Goal: Check status: Check status

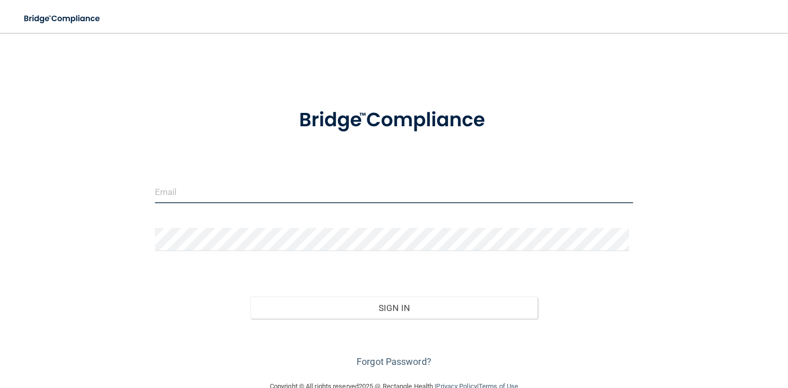
type input "[EMAIL_ADDRESS][DOMAIN_NAME]"
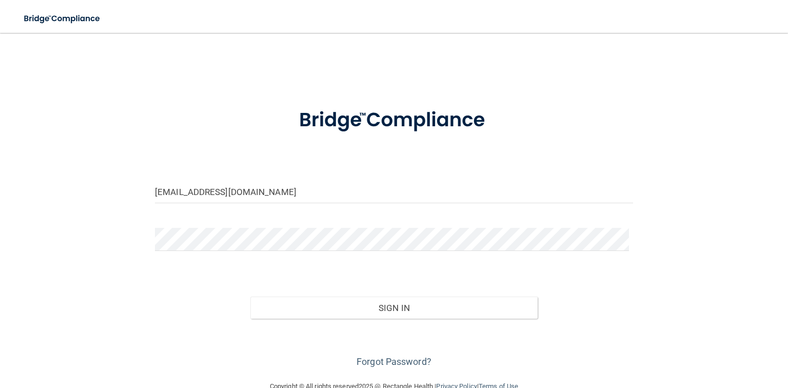
click at [608, 267] on form "[EMAIL_ADDRESS][DOMAIN_NAME] Invalid email/password. You don't have permission …" at bounding box center [394, 231] width 478 height 275
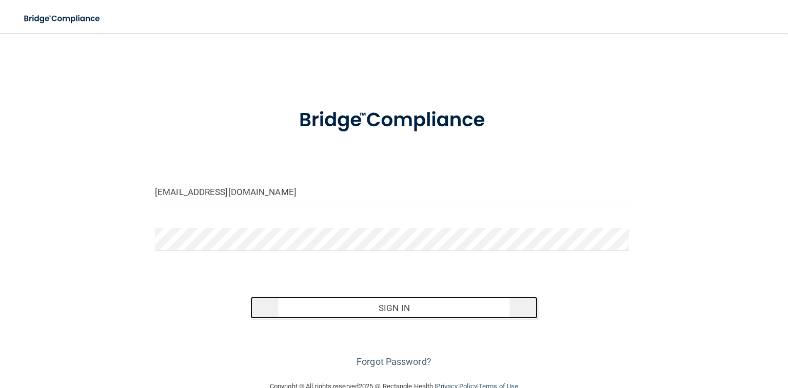
click at [440, 300] on button "Sign In" at bounding box center [393, 307] width 287 height 23
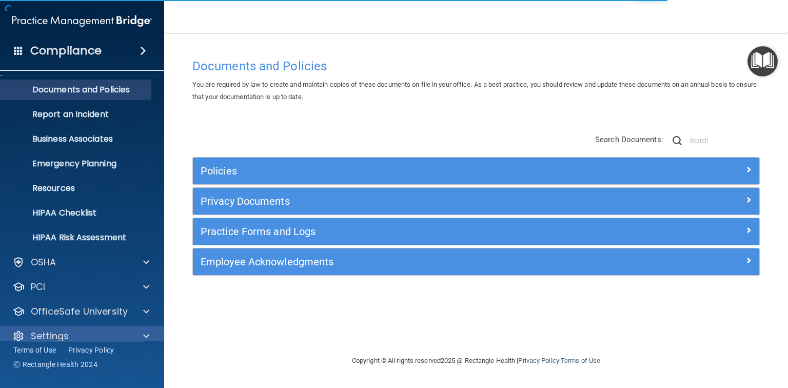
scroll to position [37, 0]
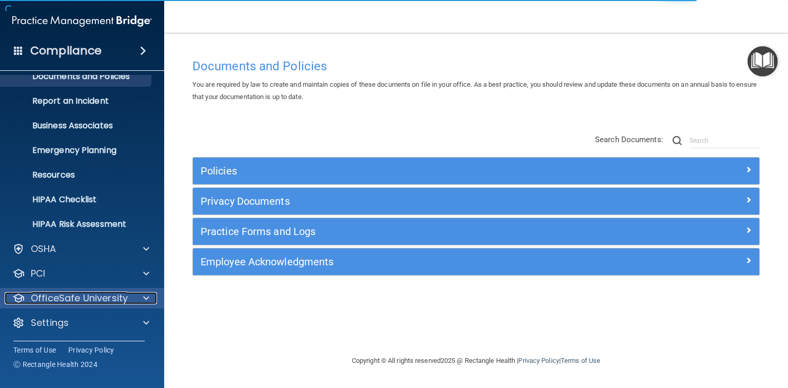
click at [123, 297] on p "OfficeSafe University" at bounding box center [79, 298] width 97 height 12
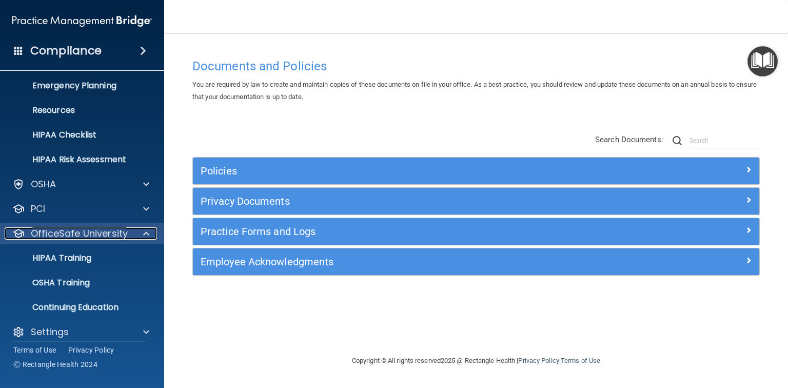
scroll to position [111, 0]
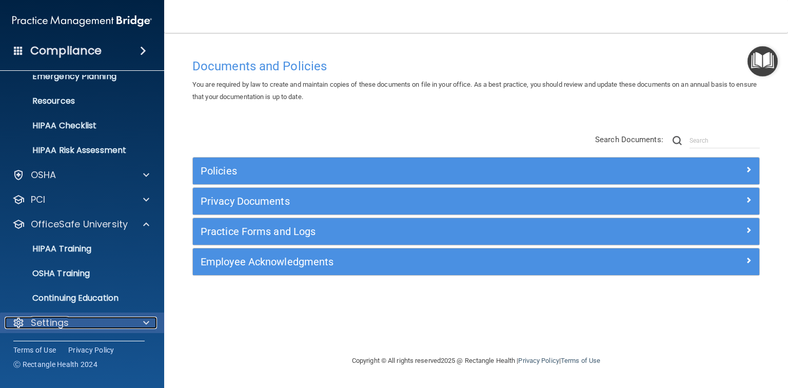
click at [52, 321] on p "Settings" at bounding box center [50, 322] width 38 height 12
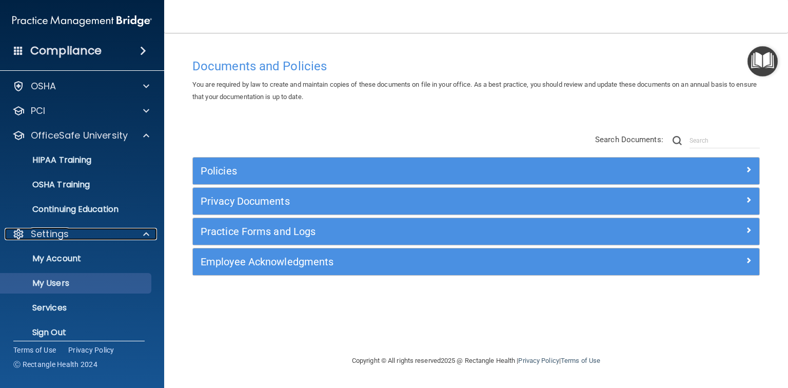
scroll to position [210, 0]
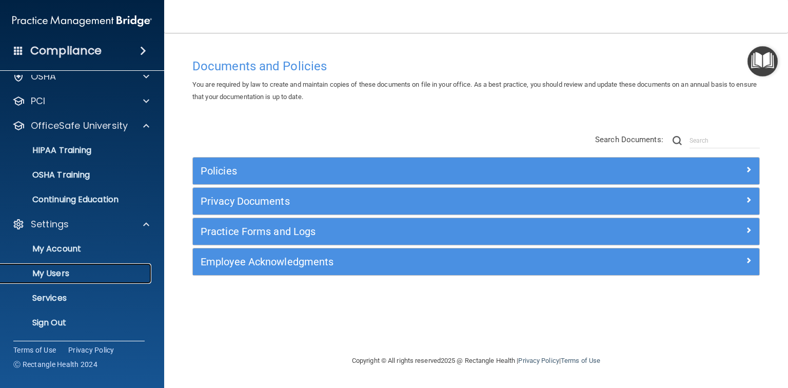
click at [49, 275] on p "My Users" at bounding box center [77, 273] width 140 height 10
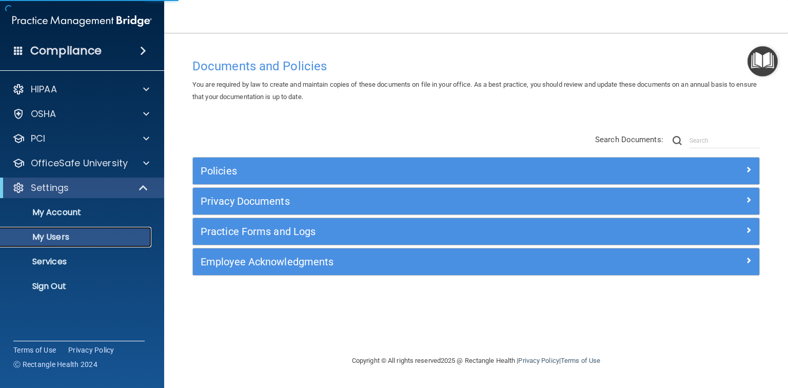
select select "20"
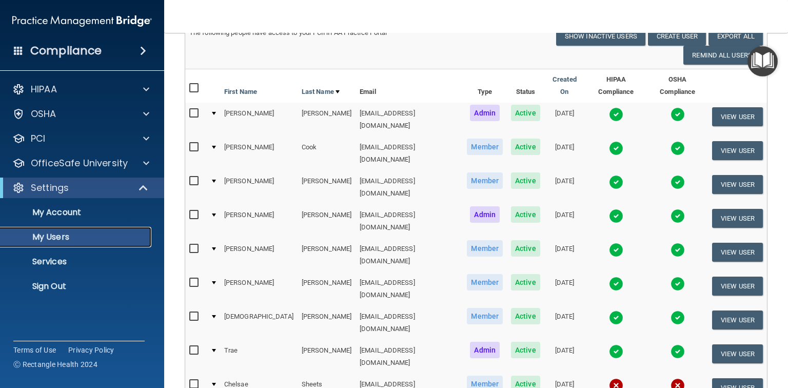
scroll to position [93, 0]
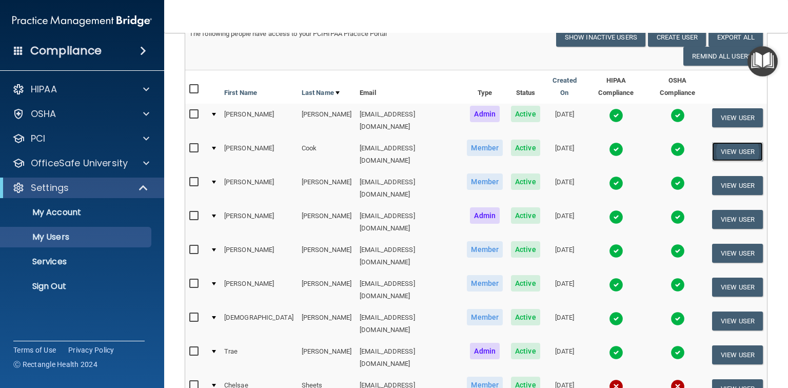
click at [717, 142] on button "View User" at bounding box center [737, 151] width 51 height 19
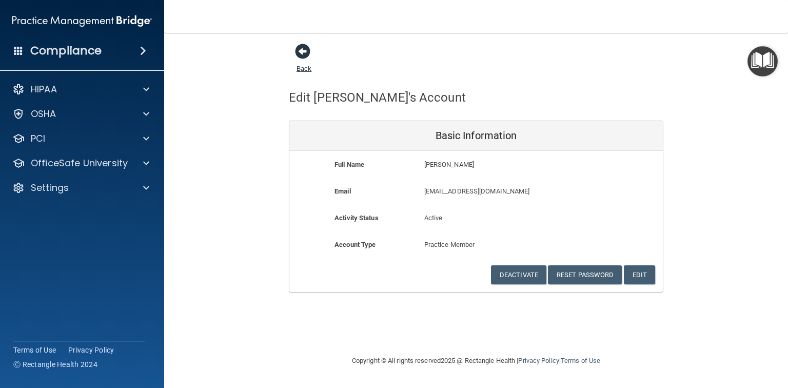
click at [308, 50] on span at bounding box center [302, 51] width 15 height 15
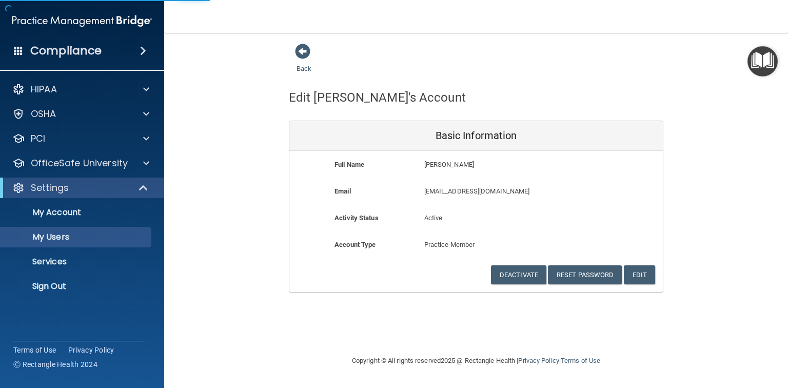
select select "20"
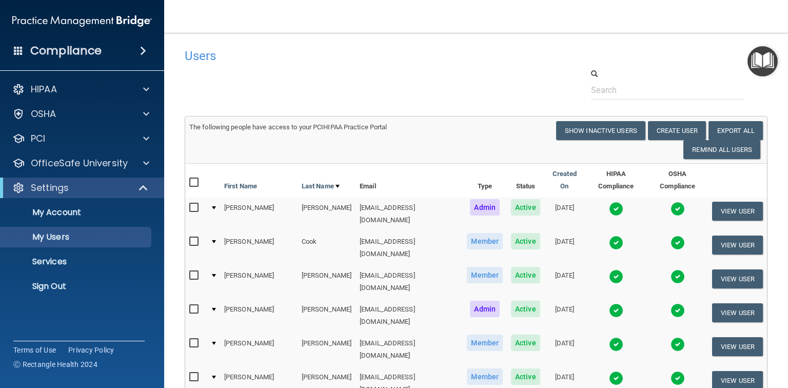
click at [609, 235] on img at bounding box center [616, 242] width 14 height 14
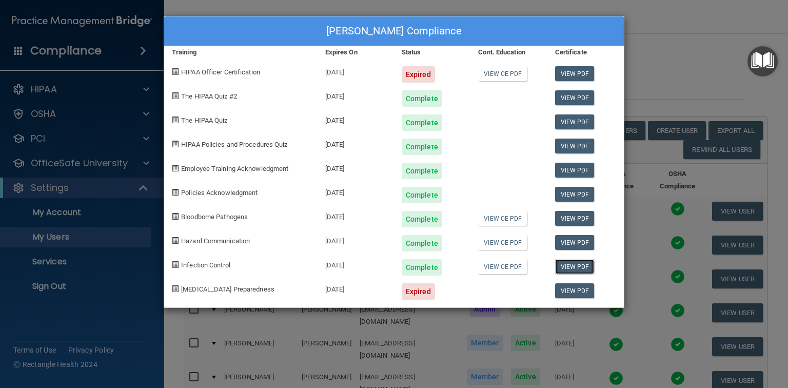
click at [567, 267] on link "View PDF" at bounding box center [574, 266] width 39 height 15
click at [682, 41] on div "[PERSON_NAME] Compliance Training Expires On Status Cont. Education Certificate…" at bounding box center [394, 194] width 788 height 388
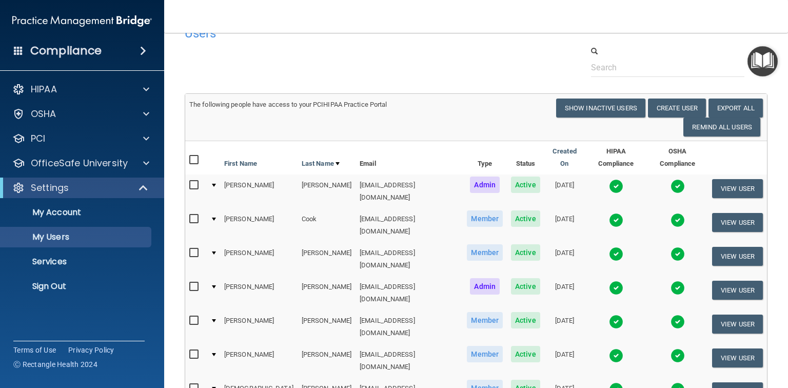
scroll to position [41, 0]
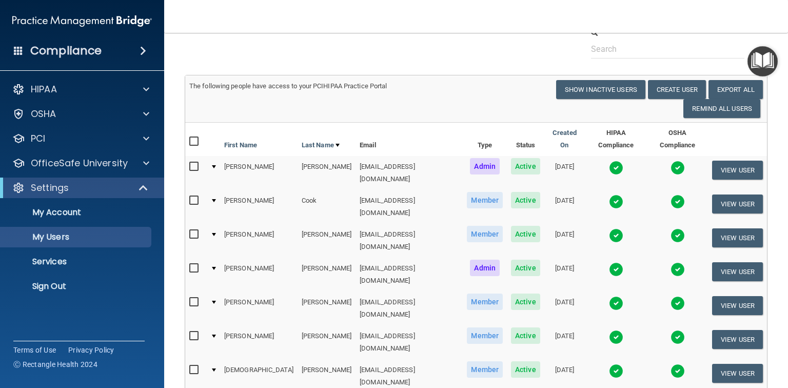
click at [609, 228] on img at bounding box center [616, 235] width 14 height 14
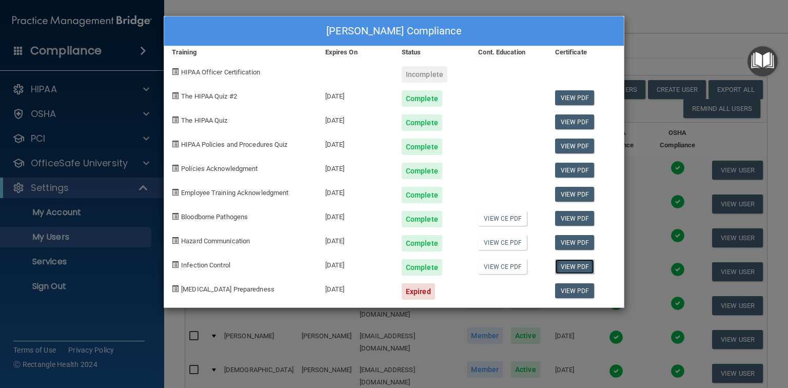
click at [585, 269] on link "View PDF" at bounding box center [574, 266] width 39 height 15
